Goal: Navigation & Orientation: Find specific page/section

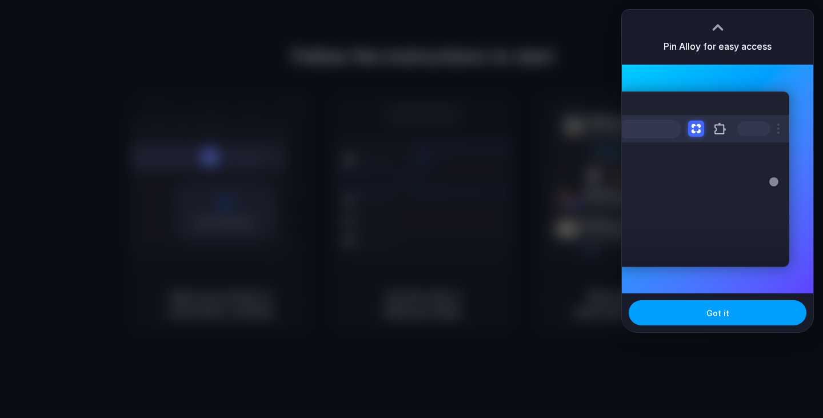
click at [747, 313] on button "Got it" at bounding box center [718, 312] width 178 height 25
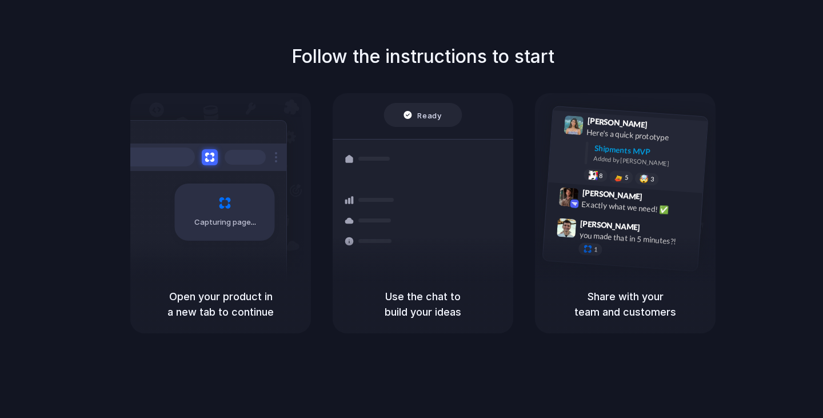
click at [559, 157] on div "[PERSON_NAME] 9:41 AM Here's a quick prototype Shipments MVP Added by [PERSON_N…" at bounding box center [628, 151] width 160 height 83
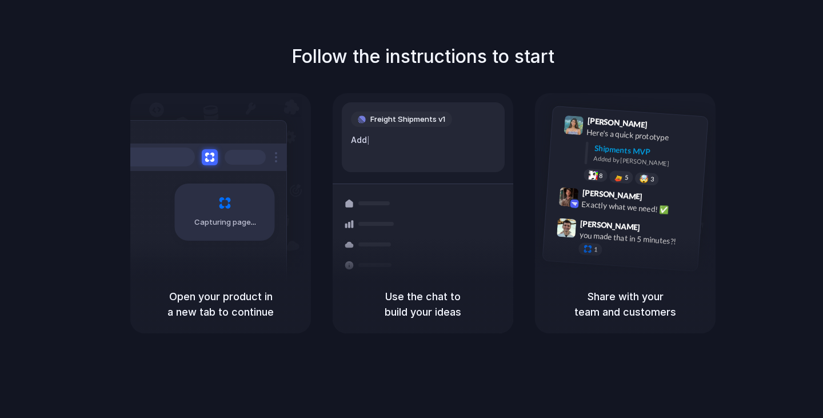
drag, startPoint x: 588, startPoint y: 294, endPoint x: 668, endPoint y: 319, distance: 83.8
click at [668, 319] on h5 "Share with your team and customers" at bounding box center [625, 304] width 153 height 31
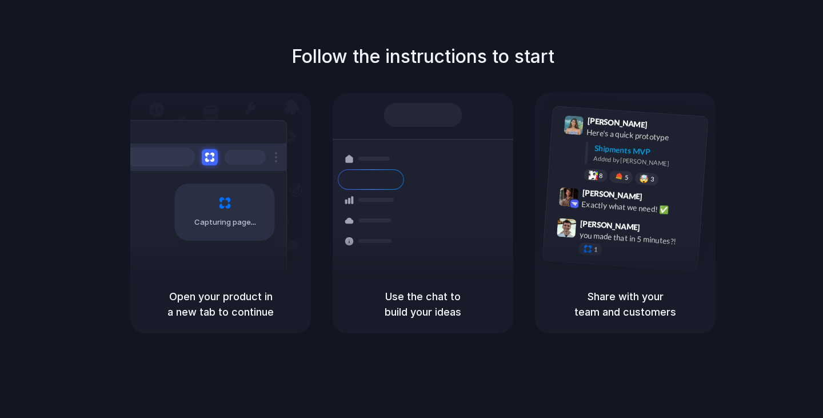
click at [508, 99] on div "Shipments Container from [GEOGRAPHIC_DATA] 40ft • ETA [DATE] • In transit Expre…" at bounding box center [423, 184] width 181 height 182
